Goal: Task Accomplishment & Management: Manage account settings

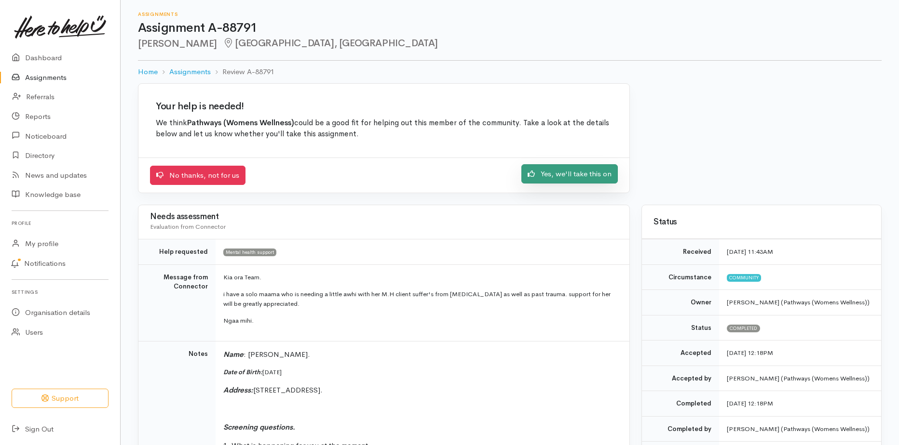
click at [563, 179] on link "Yes, we'll take this on" at bounding box center [569, 174] width 96 height 20
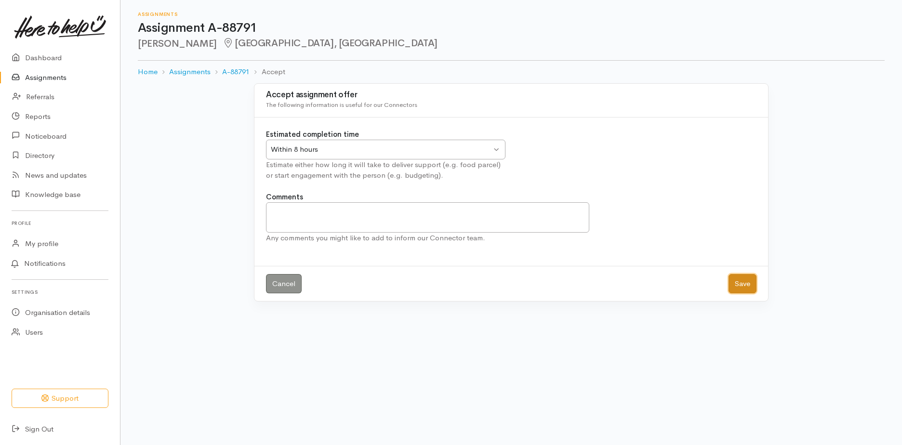
click at [742, 288] on button "Save" at bounding box center [743, 284] width 28 height 20
click at [738, 282] on button "Save" at bounding box center [743, 284] width 28 height 20
click at [734, 286] on button "Save" at bounding box center [743, 284] width 28 height 20
click at [41, 76] on link "Assignments" at bounding box center [60, 78] width 120 height 20
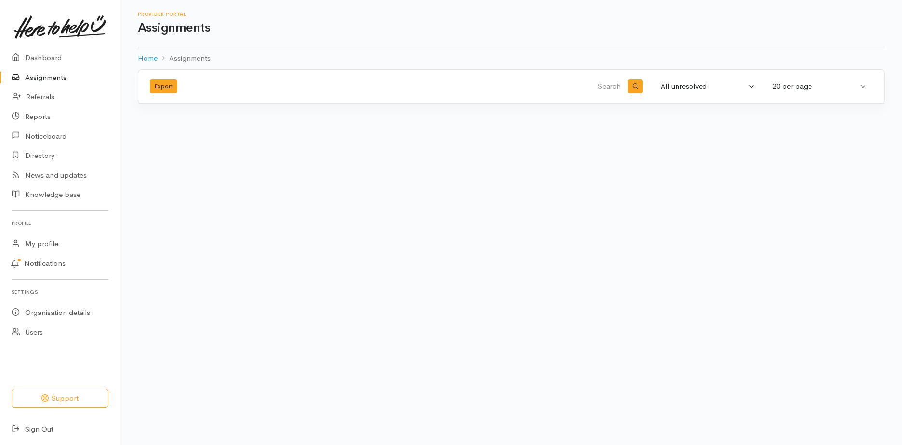
click at [41, 76] on link "Assignments" at bounding box center [60, 78] width 120 height 20
click at [42, 90] on link "Referrals" at bounding box center [60, 97] width 120 height 20
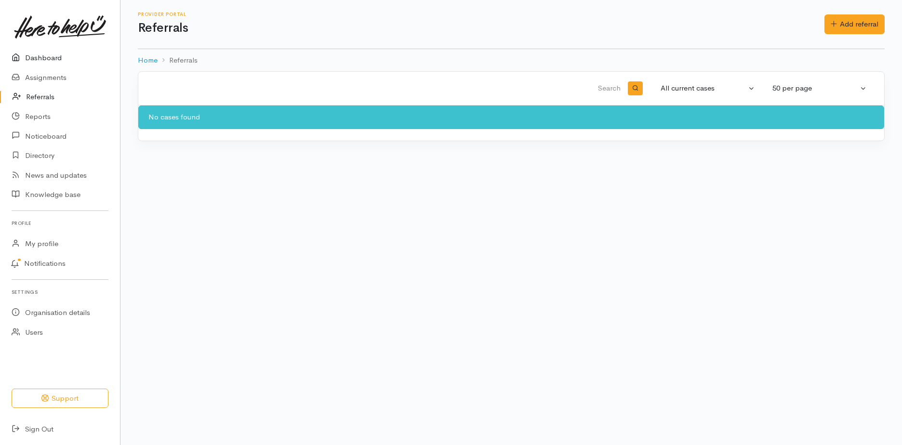
click at [40, 61] on link "Dashboard" at bounding box center [60, 58] width 120 height 20
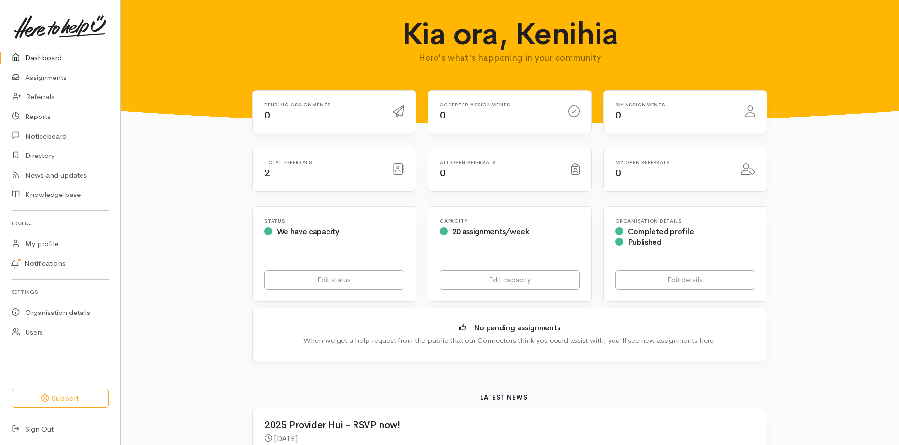
click at [395, 172] on icon at bounding box center [398, 169] width 12 height 12
click at [271, 177] on div "Total referrals 2" at bounding box center [322, 170] width 128 height 20
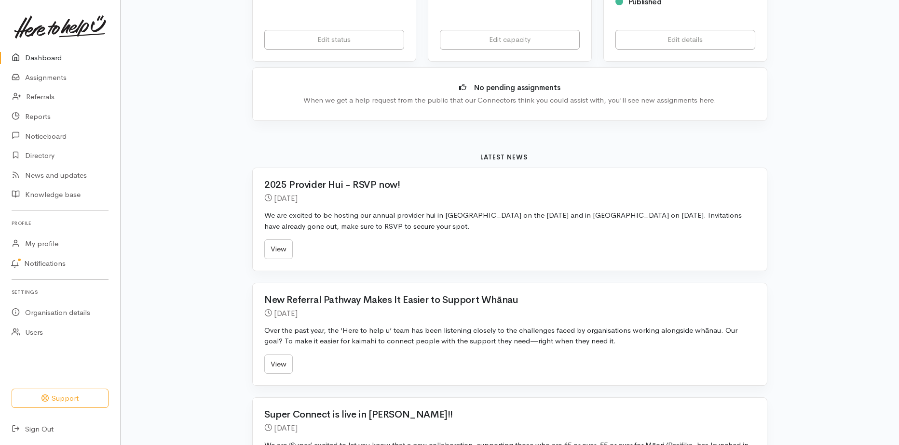
scroll to position [145, 0]
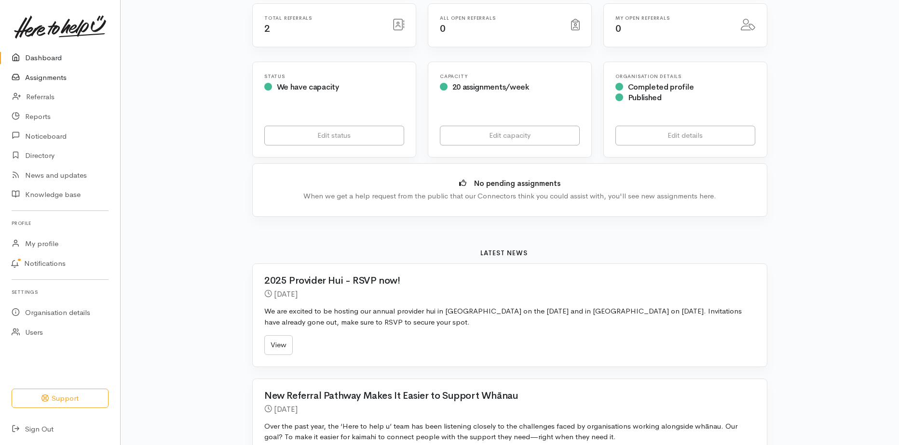
click at [68, 81] on link "Assignments" at bounding box center [60, 78] width 120 height 20
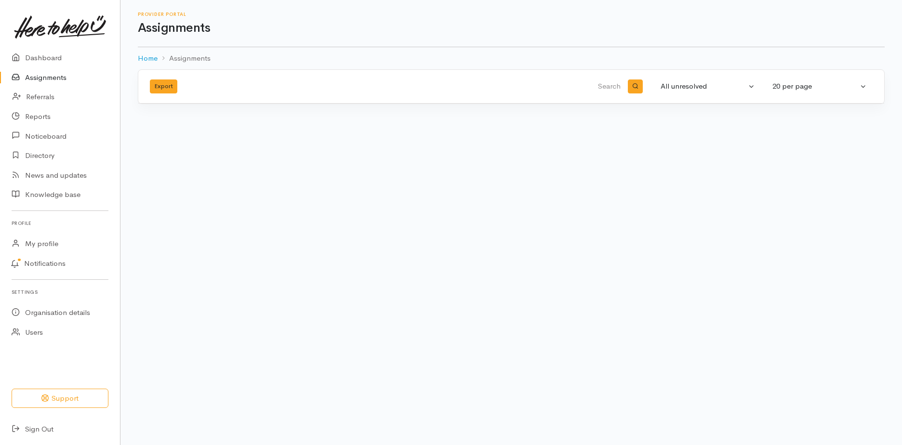
click at [190, 59] on li "Assignments" at bounding box center [184, 58] width 53 height 11
click at [150, 57] on link "Home" at bounding box center [148, 58] width 20 height 11
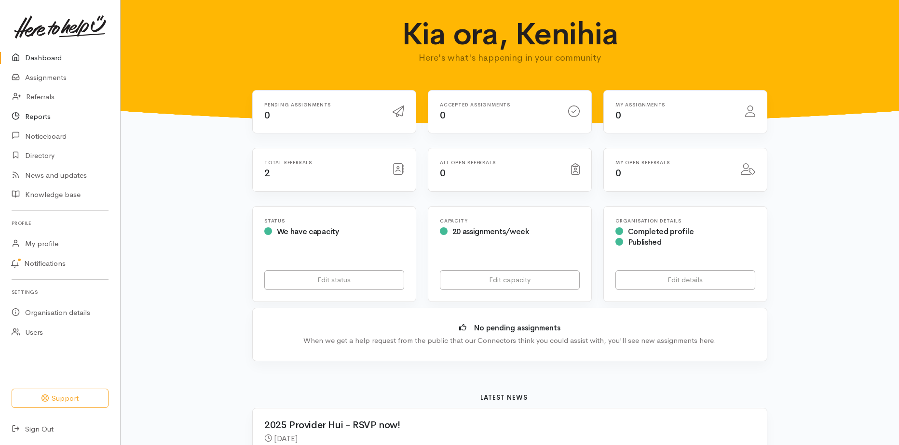
click at [49, 116] on link "Reports" at bounding box center [60, 117] width 120 height 20
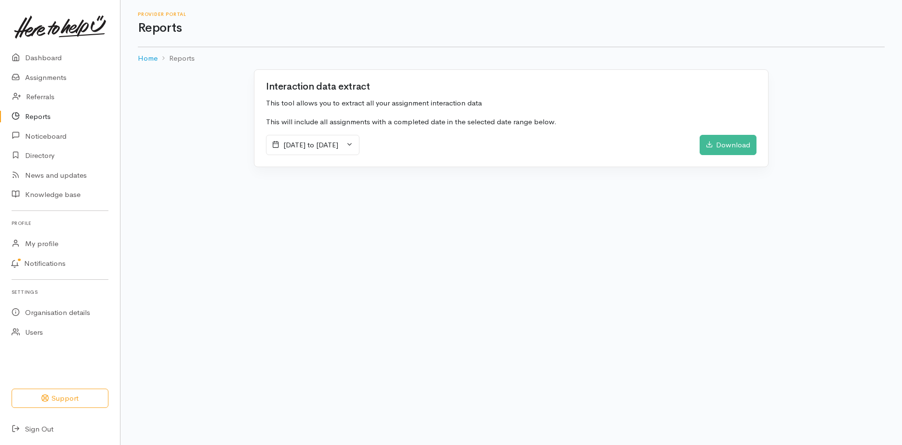
click at [741, 156] on div "Interaction data extract This tool allows you to extract all your assignment in…" at bounding box center [512, 118] width 514 height 97
click at [739, 148] on div "Download" at bounding box center [728, 145] width 57 height 20
click at [38, 73] on link "Assignments" at bounding box center [60, 78] width 120 height 20
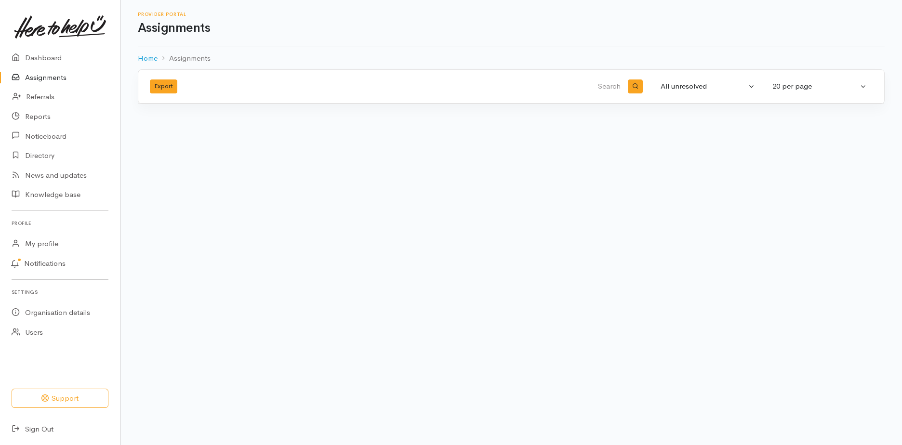
click at [187, 58] on li "Assignments" at bounding box center [184, 58] width 53 height 11
click at [695, 86] on div "All unresolved" at bounding box center [704, 86] width 86 height 11
click at [697, 148] on span "Completed" at bounding box center [685, 153] width 37 height 11
select select "Completed"
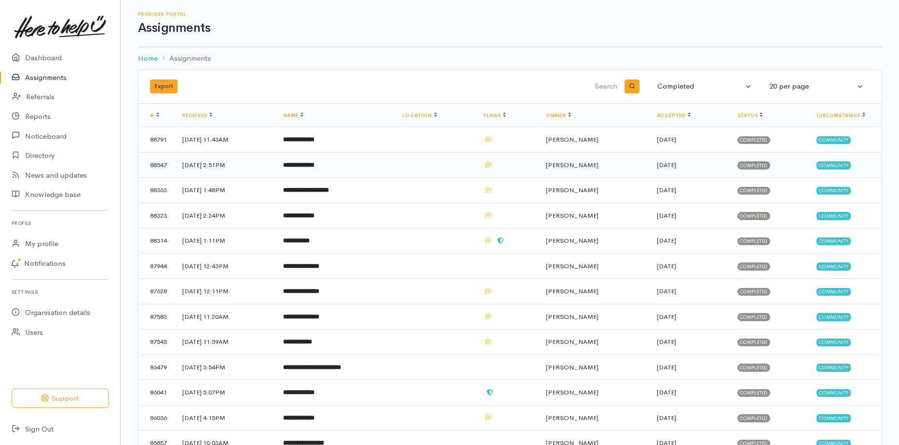
click at [314, 163] on b "**********" at bounding box center [298, 165] width 31 height 6
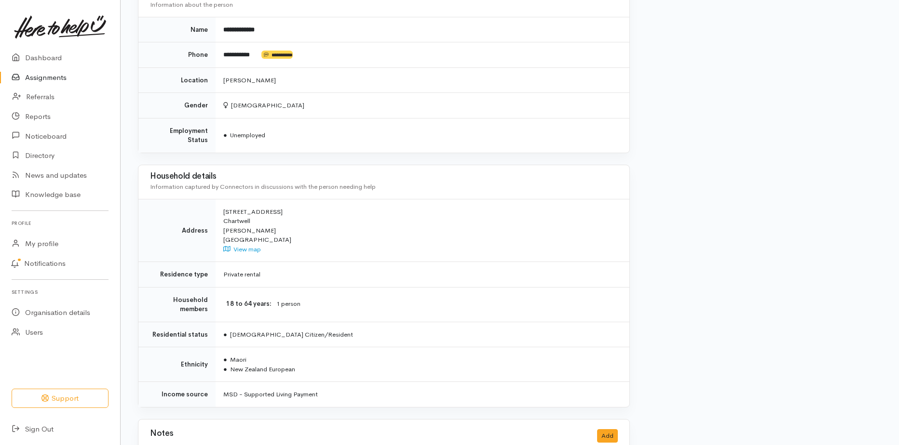
scroll to position [868, 0]
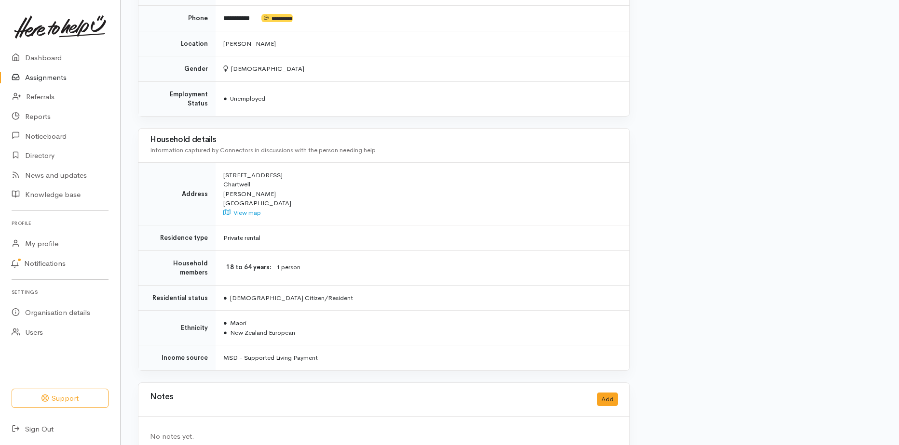
drag, startPoint x: 288, startPoint y: 156, endPoint x: 219, endPoint y: 155, distance: 68.9
click at [219, 162] on td "11/8 Coldwell Place Chartwell Hamilton New Zealand View map" at bounding box center [422, 193] width 414 height 63
drag, startPoint x: 219, startPoint y: 155, endPoint x: 237, endPoint y: 159, distance: 17.7
copy div "11/8 Coldwell Place"
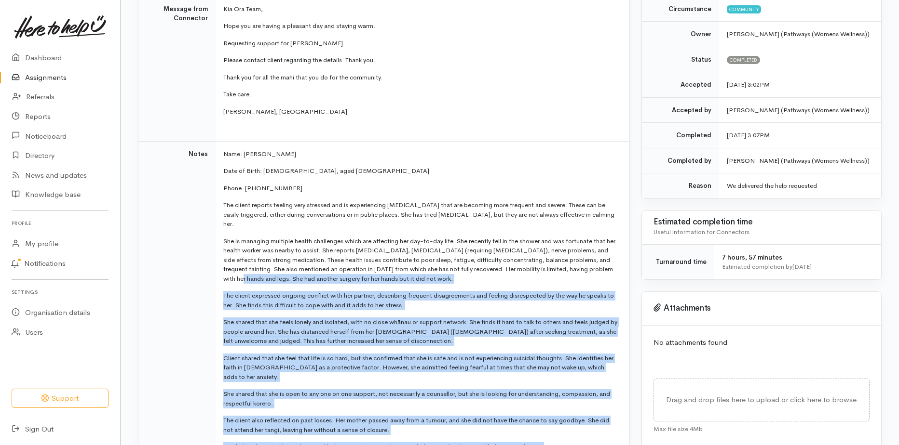
scroll to position [145, 0]
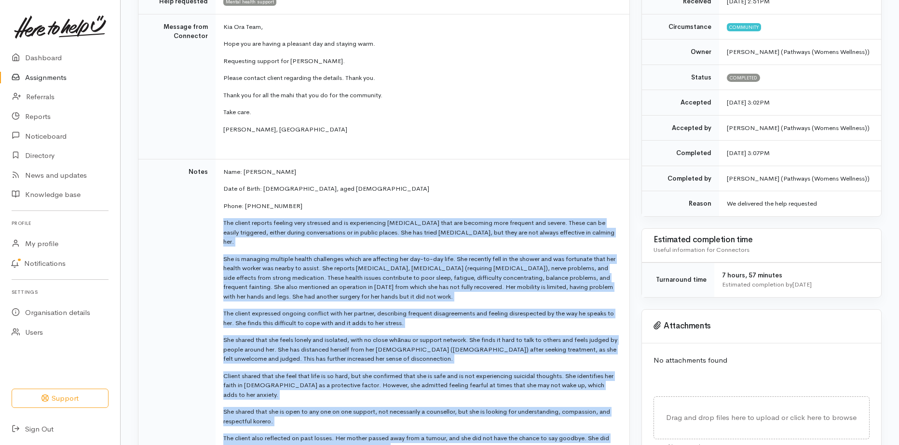
drag, startPoint x: 475, startPoint y: 342, endPoint x: 222, endPoint y: 219, distance: 281.6
click at [222, 219] on td "Name: Janine Hankey Date of Birth: 11/4/1966, aged 59 Phone: 0226194581 The cli…" at bounding box center [422, 395] width 414 height 473
drag, startPoint x: 222, startPoint y: 219, endPoint x: 255, endPoint y: 271, distance: 61.5
copy td "The client reports feeling very stressed and is experiencing panic attacks that…"
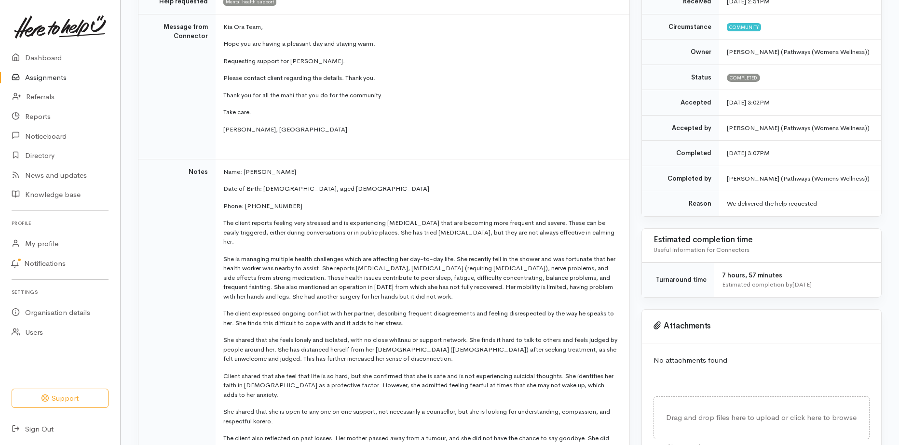
click at [366, 164] on td "Name: Janine Hankey Date of Birth: 11/4/1966, aged 59 Phone: 0226194581 The cli…" at bounding box center [422, 395] width 414 height 473
